Goal: Check status: Check status

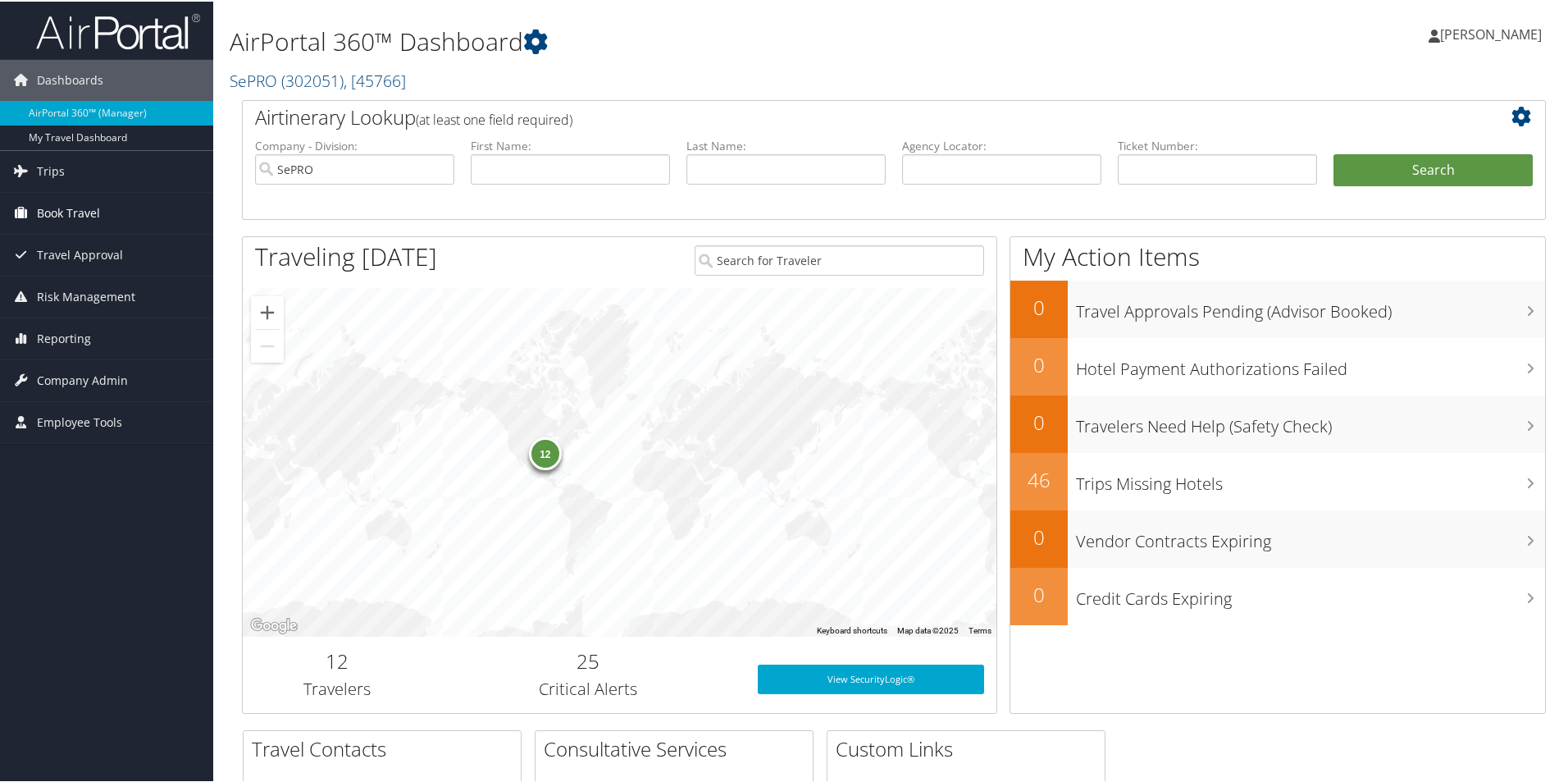
drag, startPoint x: 69, startPoint y: 213, endPoint x: 71, endPoint y: 223, distance: 10.2
click at [69, 213] on span "Book Travel" at bounding box center [68, 211] width 63 height 41
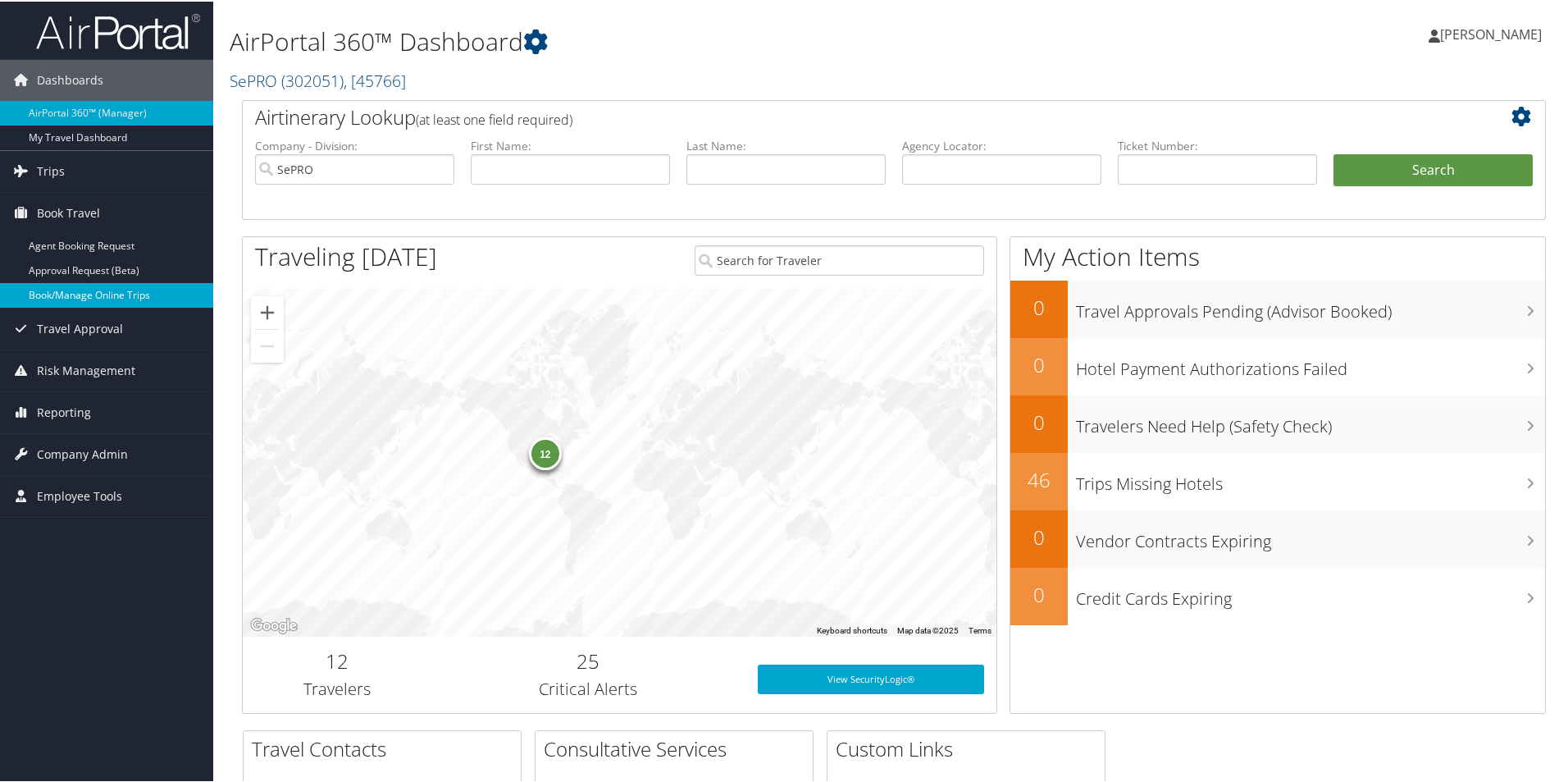
click at [69, 297] on link "Book/Manage Online Trips" at bounding box center [107, 294] width 213 height 25
click at [55, 170] on span "Trips" at bounding box center [51, 170] width 28 height 41
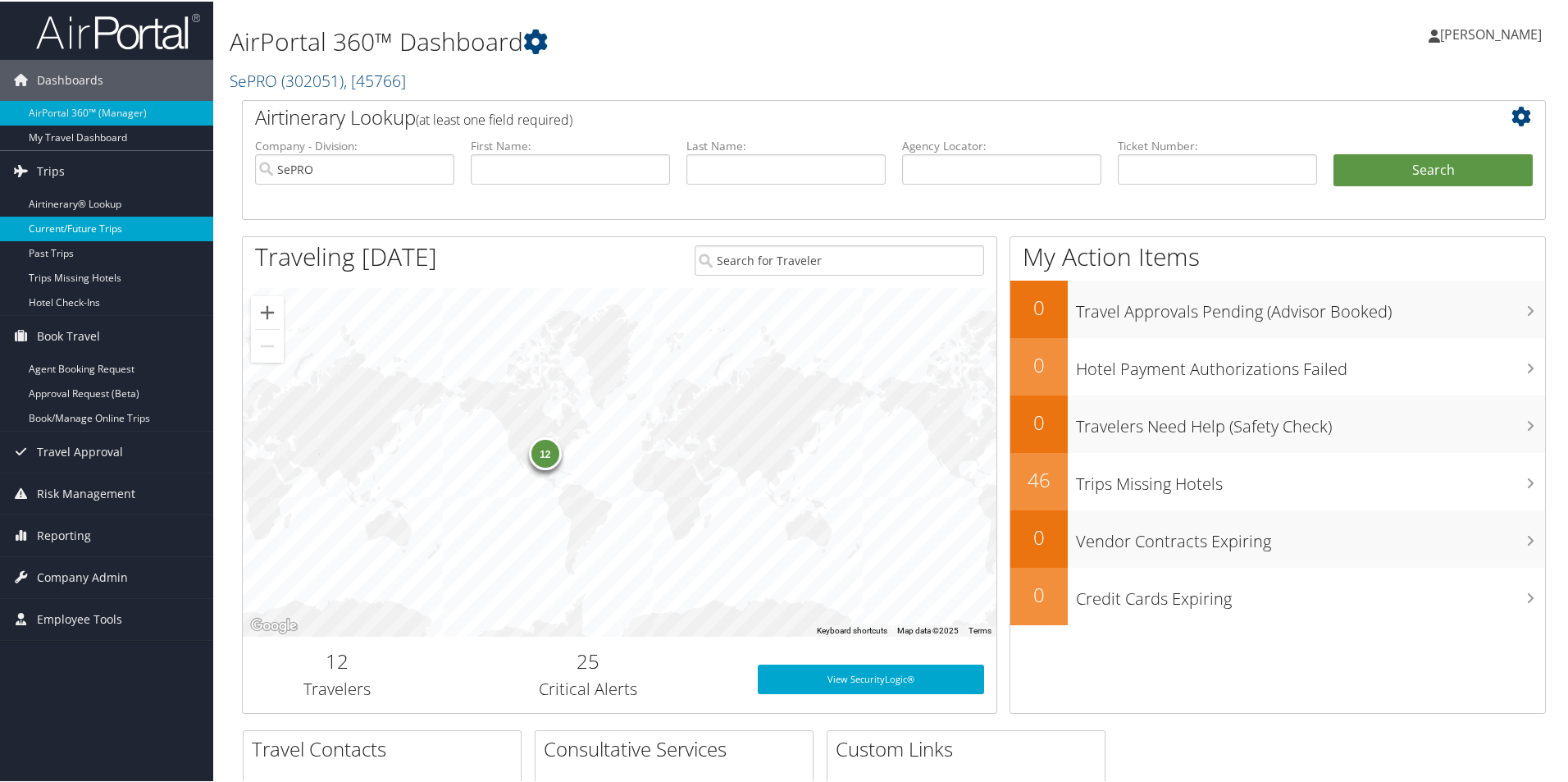
click at [105, 225] on link "Current/Future Trips" at bounding box center [107, 227] width 213 height 25
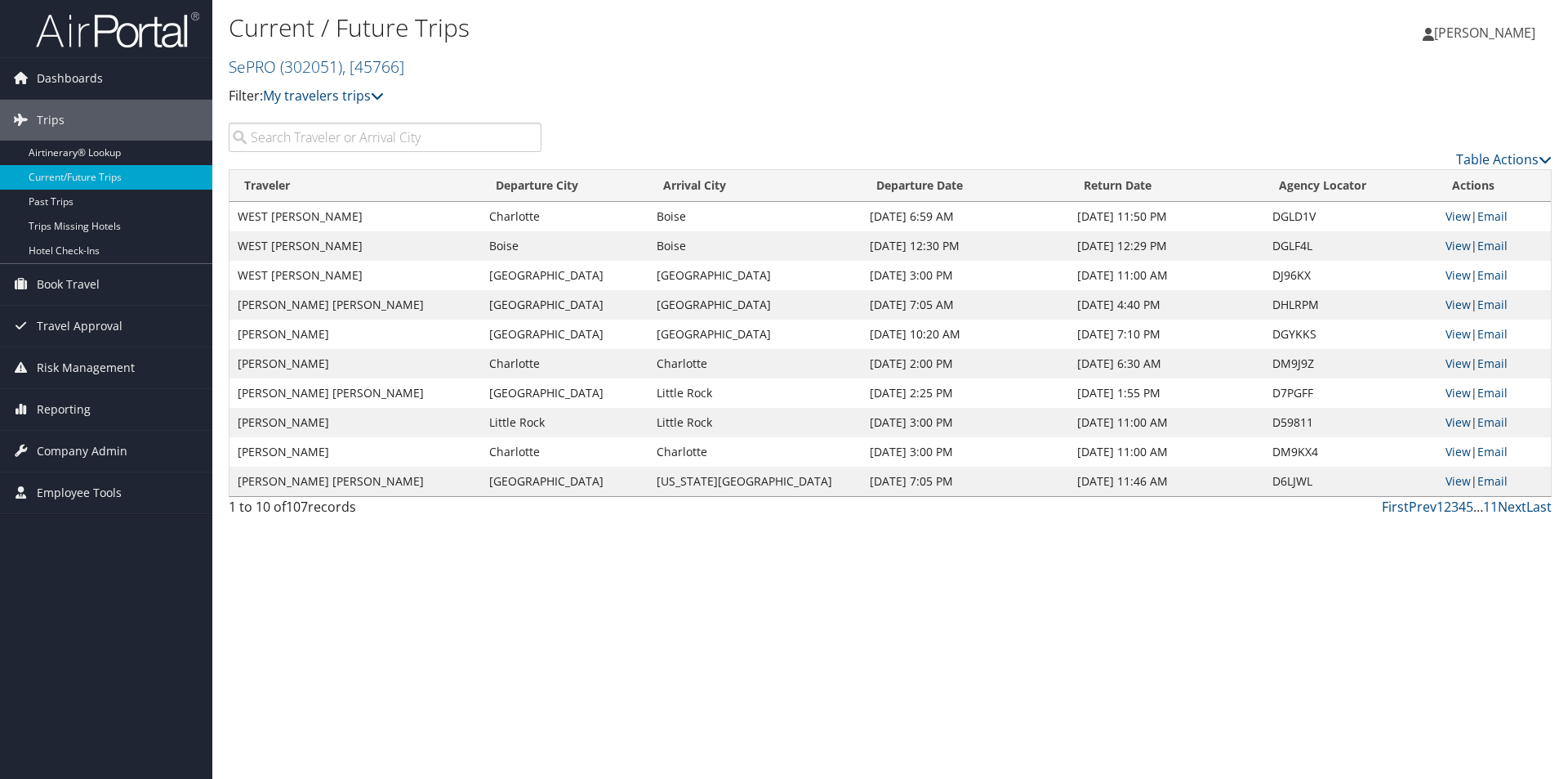
click at [323, 142] on input "search" at bounding box center [385, 136] width 313 height 29
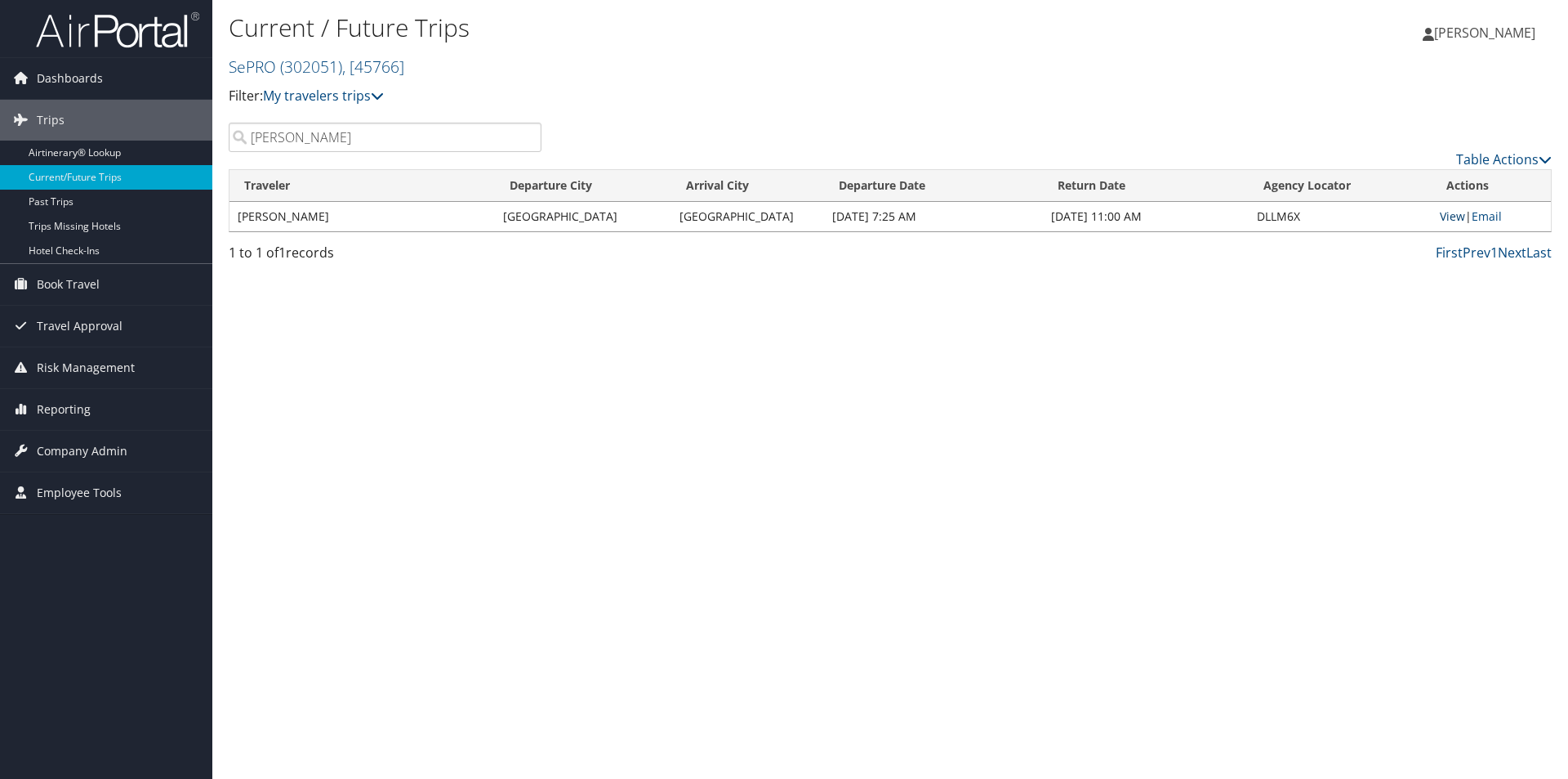
click at [1452, 212] on link "View" at bounding box center [1453, 216] width 26 height 16
click at [320, 135] on input "johnson" at bounding box center [385, 136] width 313 height 29
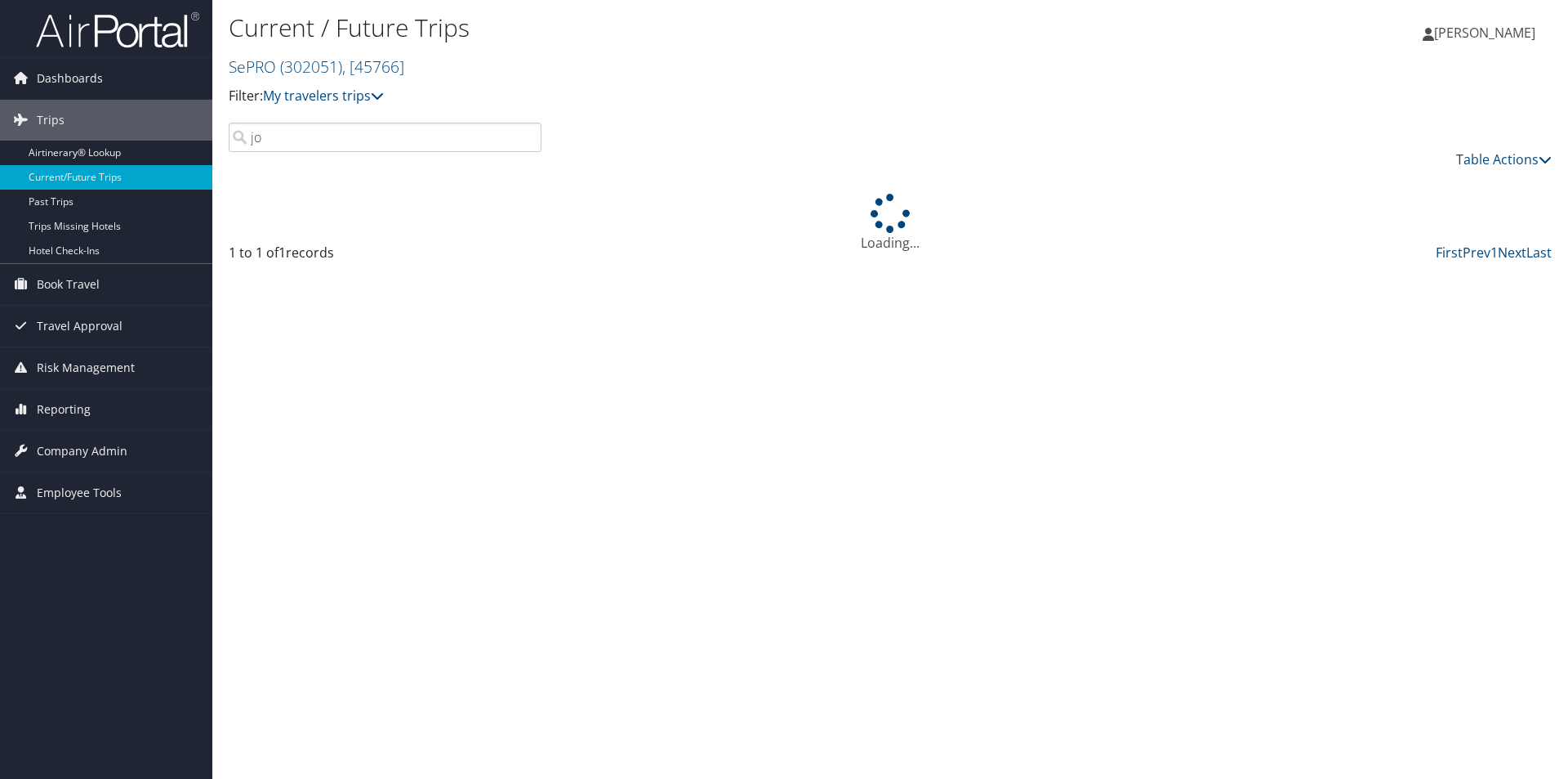
type input "j"
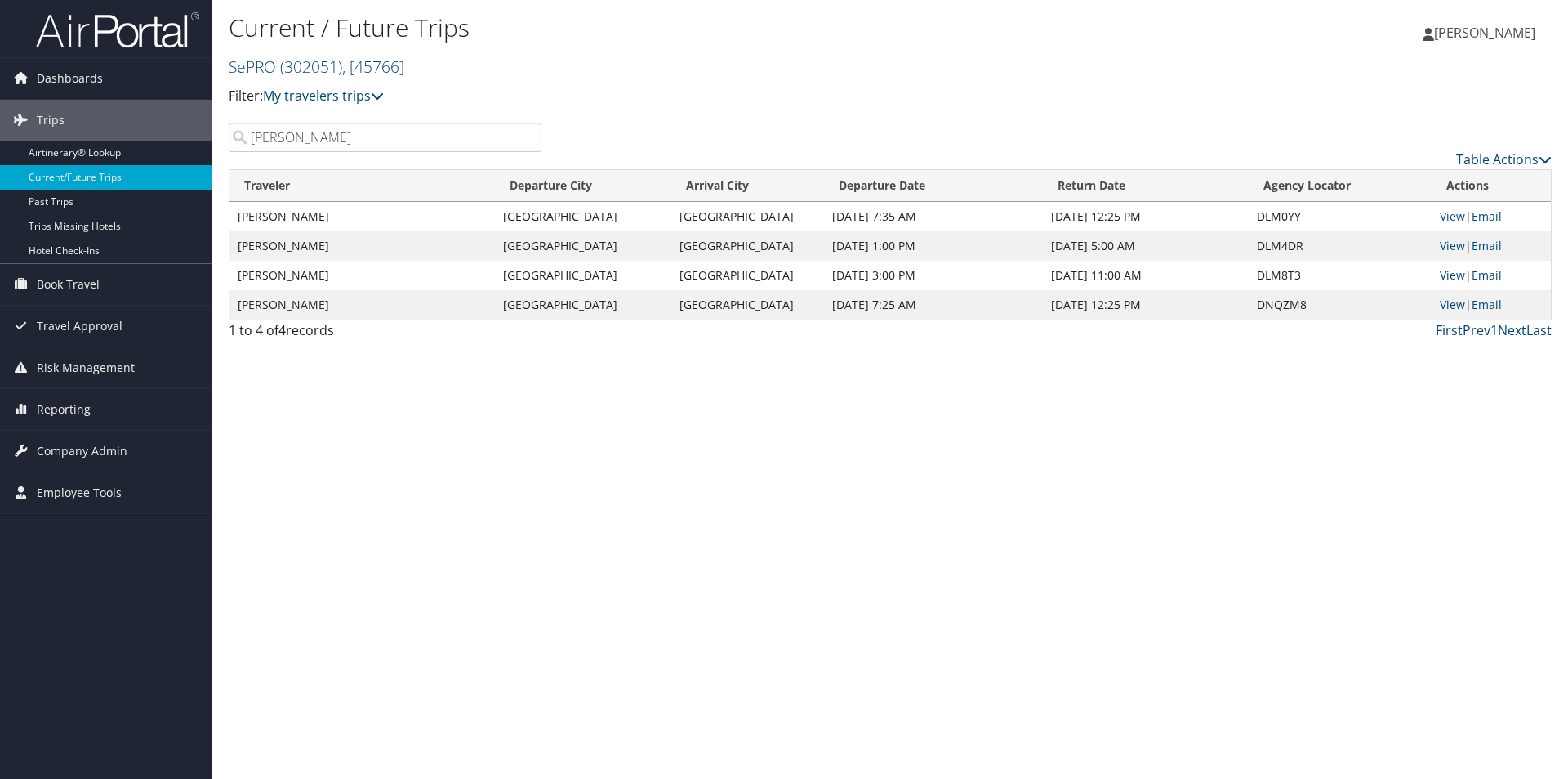
type input "samantha"
click at [1461, 303] on link "View" at bounding box center [1453, 305] width 26 height 16
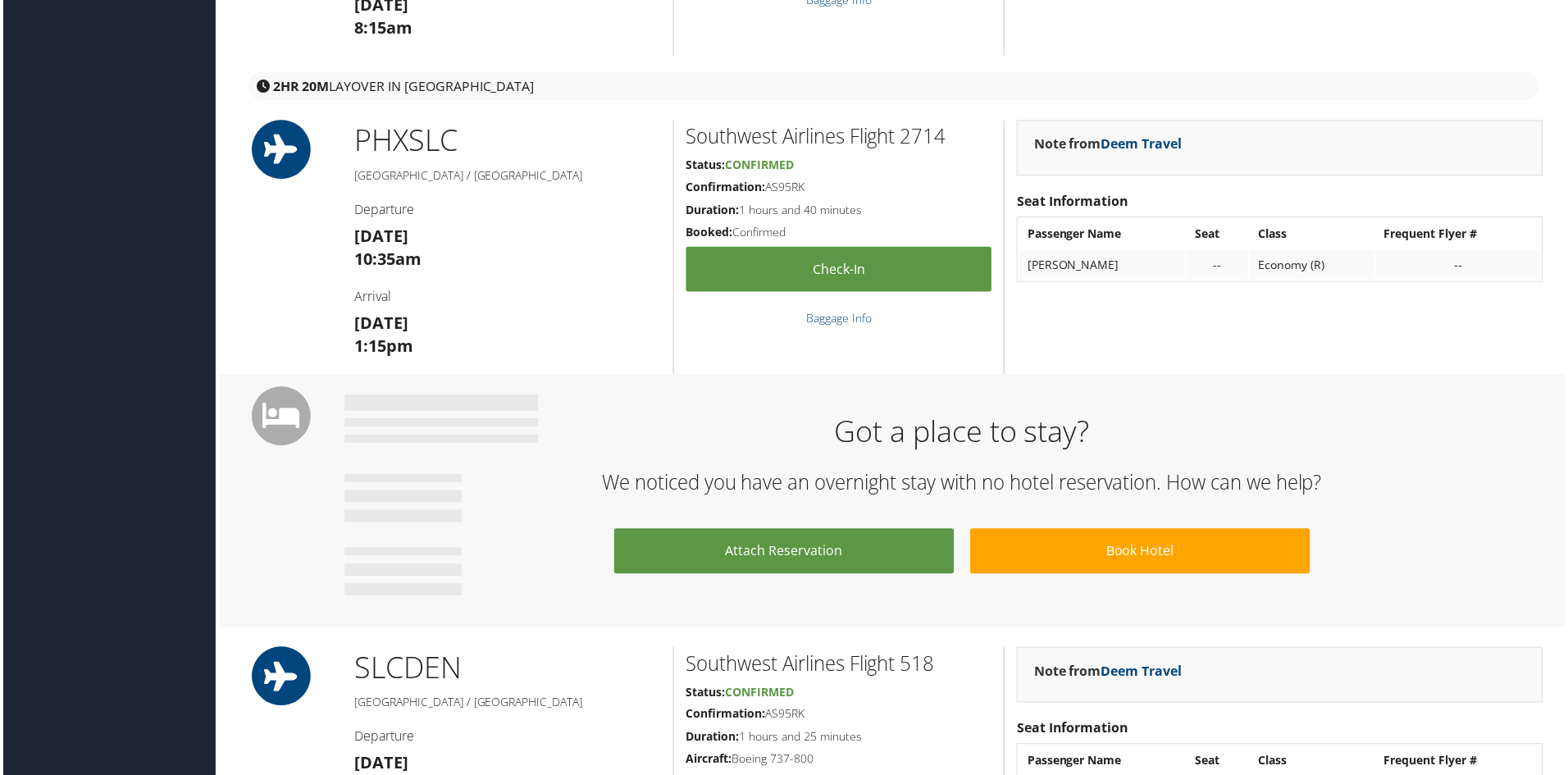
scroll to position [739, 0]
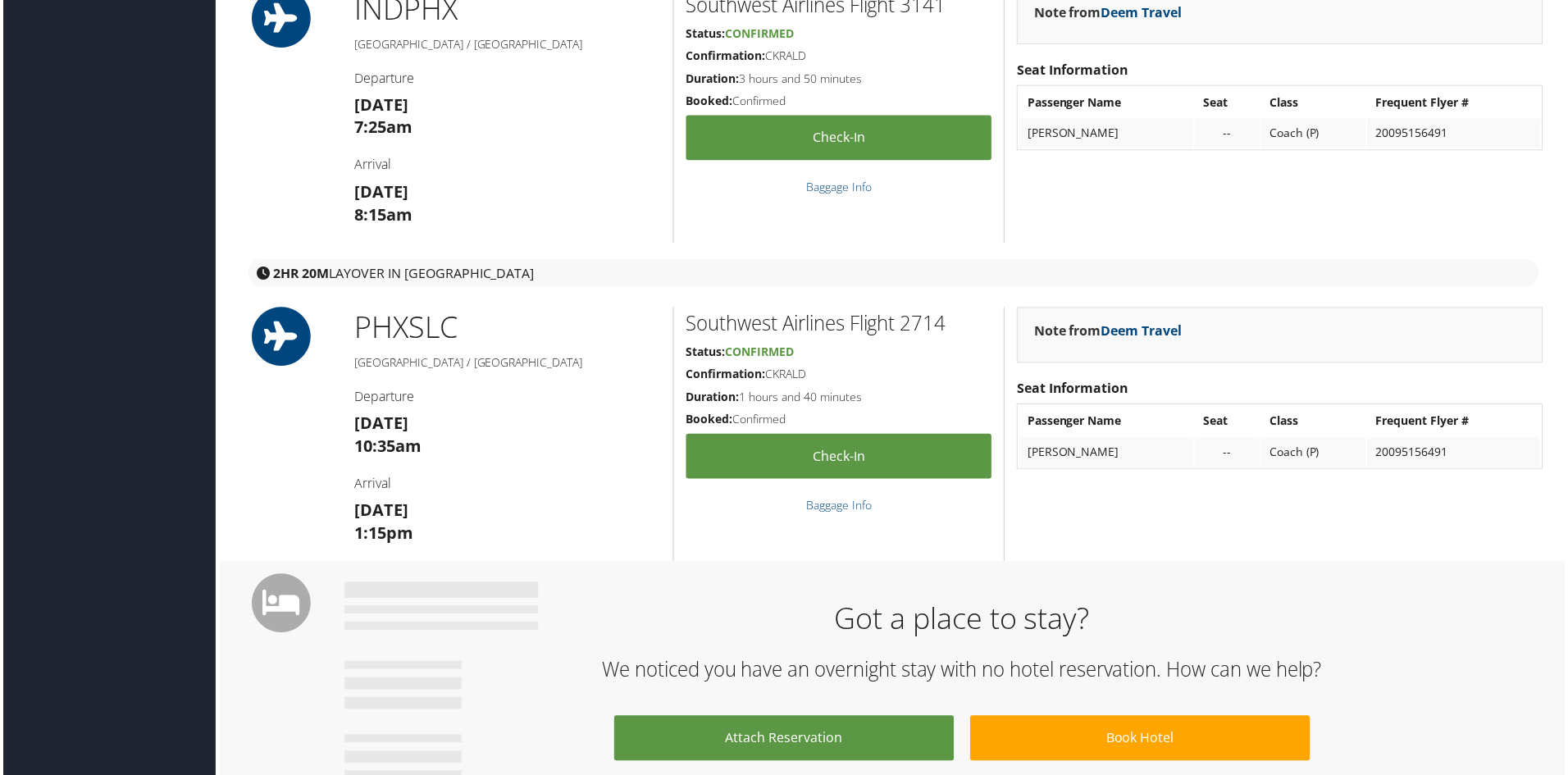
scroll to position [574, 0]
